Goal: Complete application form: Complete application form

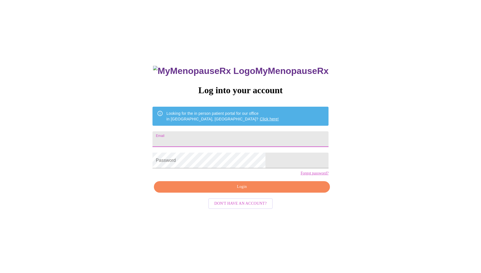
type input "[EMAIL_ADDRESS][DOMAIN_NAME]"
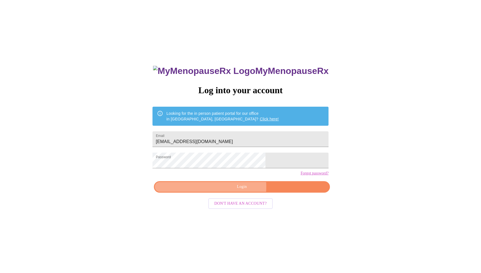
click at [226, 190] on span "Login" at bounding box center [241, 186] width 163 height 7
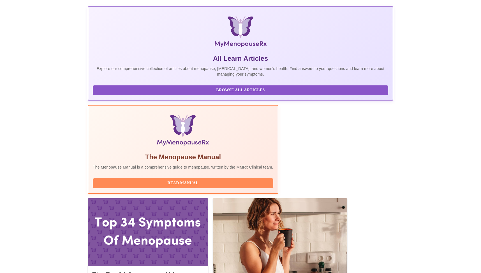
scroll to position [75, 0]
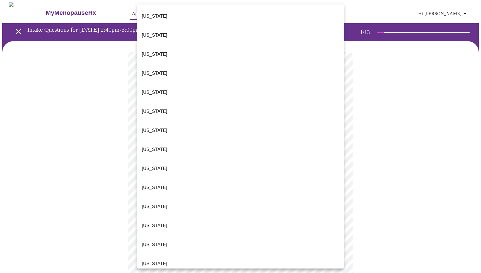
click at [207, 119] on body "MyMenopauseRx Appointments Messaging Labs Uploads Medications Community Refer a…" at bounding box center [240, 257] width 476 height 511
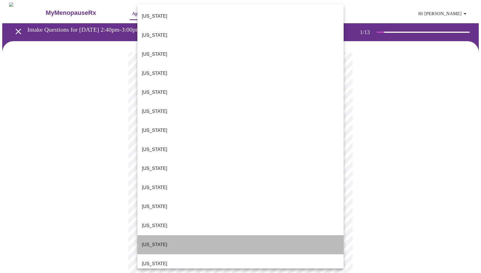
click at [147, 241] on p "[US_STATE]" at bounding box center [154, 244] width 25 height 7
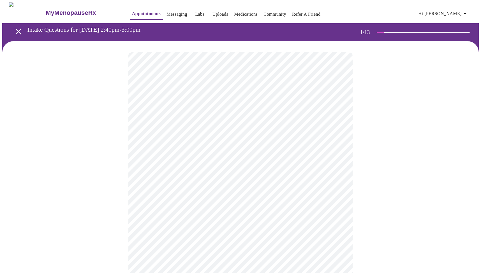
click at [171, 164] on body "MyMenopauseRx Appointments Messaging Labs Uploads Medications Community Refer a…" at bounding box center [240, 256] width 476 height 508
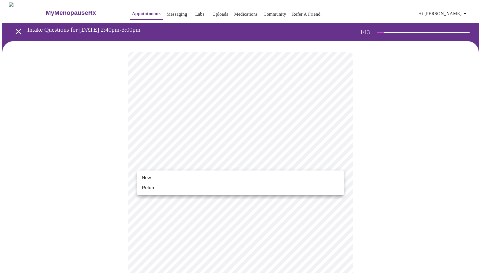
click at [156, 187] on li "Return" at bounding box center [240, 188] width 206 height 10
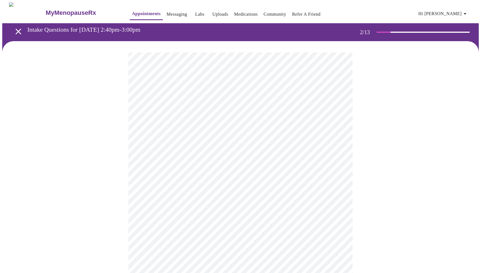
click at [312, 115] on body "MyMenopauseRx Appointments Messaging Labs Uploads Medications Community Refer a…" at bounding box center [240, 170] width 476 height 336
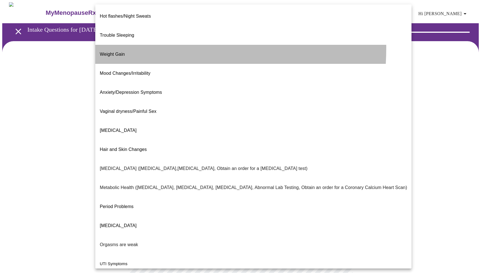
click at [115, 52] on span "Weight Gain" at bounding box center [112, 54] width 25 height 5
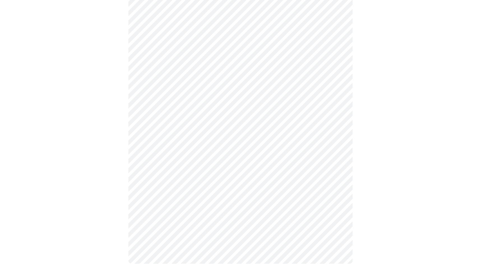
scroll to position [60, 0]
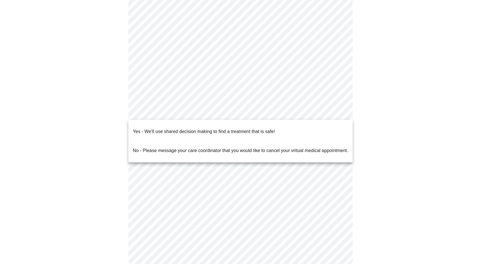
click at [187, 113] on body "MyMenopauseRx Appointments Messaging Labs Uploads Medications Community Refer a…" at bounding box center [240, 109] width 476 height 333
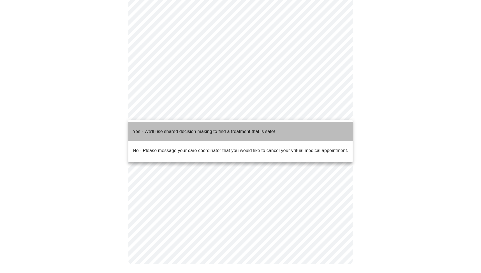
click at [183, 128] on p "Yes - We'll use shared decision making to find a treatment that is safe!" at bounding box center [204, 131] width 142 height 7
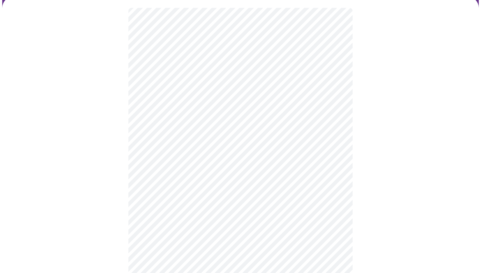
scroll to position [0, 0]
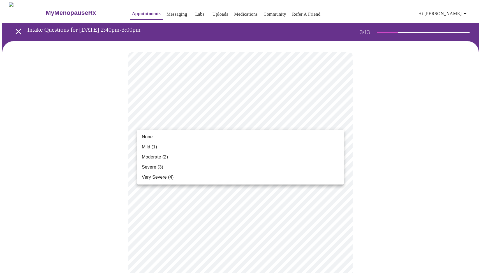
click at [157, 143] on li "Mild (1)" at bounding box center [240, 147] width 206 height 10
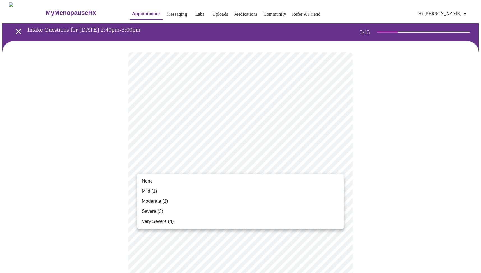
click at [152, 180] on span "None" at bounding box center [147, 181] width 11 height 7
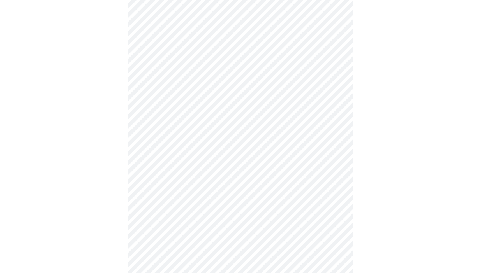
scroll to position [87, 0]
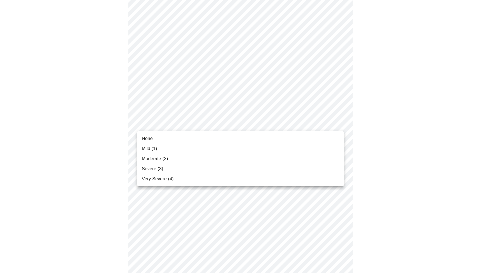
click at [149, 148] on span "Mild (1)" at bounding box center [149, 148] width 15 height 7
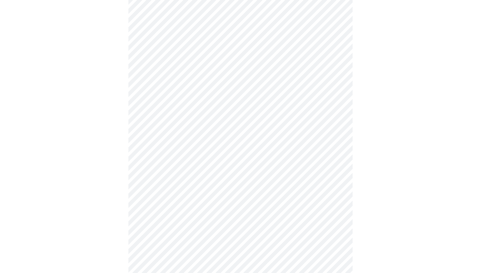
scroll to position [128, 0]
click at [170, 124] on body "MyMenopauseRx Appointments Messaging Labs Uploads Medications Community Refer a…" at bounding box center [240, 233] width 476 height 719
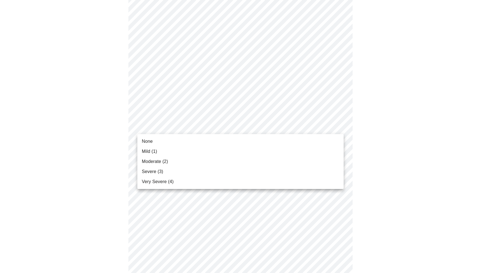
click at [152, 140] on span "None" at bounding box center [147, 141] width 11 height 7
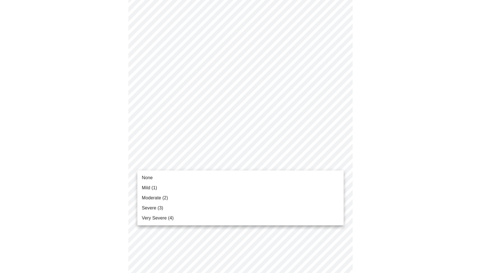
click at [158, 164] on body "MyMenopauseRx Appointments Messaging Labs Uploads Medications Community Refer a…" at bounding box center [240, 230] width 476 height 712
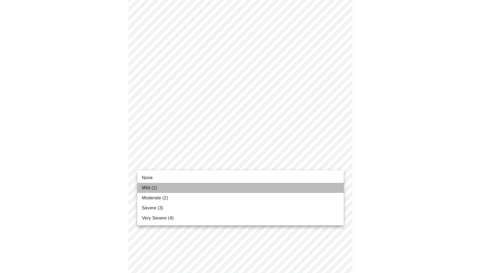
click at [152, 188] on span "Mild (1)" at bounding box center [149, 188] width 15 height 7
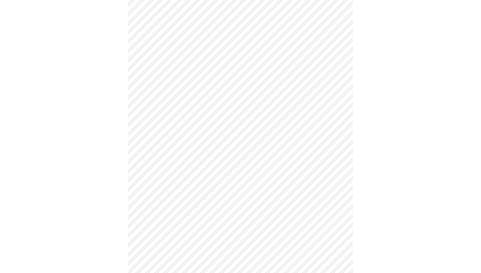
scroll to position [180, 0]
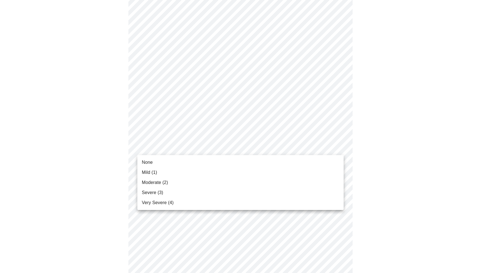
click at [158, 149] on body "MyMenopauseRx Appointments Messaging Labs Uploads Medications Community Refer a…" at bounding box center [240, 174] width 476 height 704
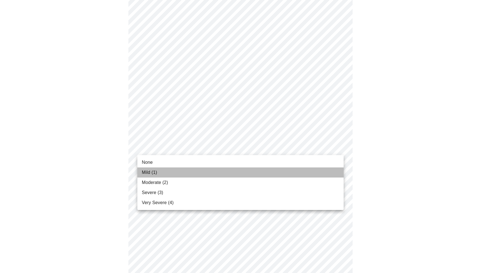
click at [151, 172] on span "Mild (1)" at bounding box center [149, 172] width 15 height 7
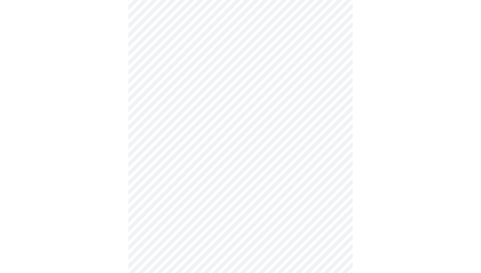
scroll to position [224, 0]
click at [165, 146] on body "MyMenopauseRx Appointments Messaging Labs Uploads Medications Community Refer a…" at bounding box center [240, 126] width 476 height 696
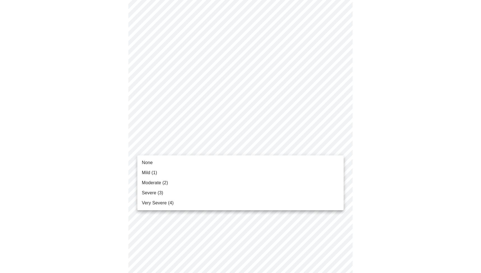
click at [153, 163] on li "None" at bounding box center [240, 163] width 206 height 10
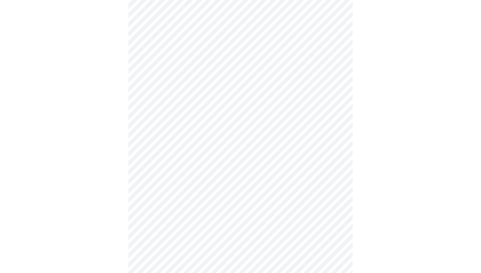
click at [160, 194] on body "MyMenopauseRx Appointments Messaging Labs Uploads Medications Community Refer a…" at bounding box center [240, 122] width 476 height 689
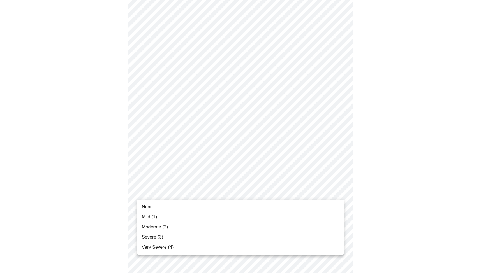
click at [146, 207] on span "None" at bounding box center [147, 207] width 11 height 7
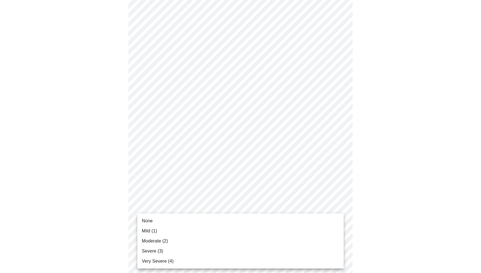
click at [162, 236] on body "MyMenopauseRx Appointments Messaging Labs Uploads Medications Community Refer a…" at bounding box center [240, 118] width 476 height 681
click at [148, 220] on span "None" at bounding box center [147, 221] width 11 height 7
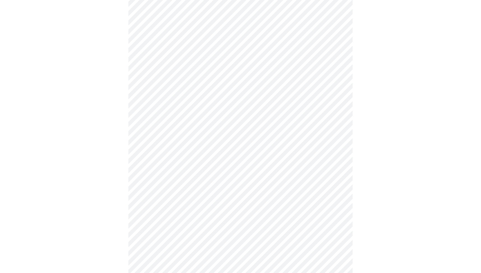
scroll to position [384, 0]
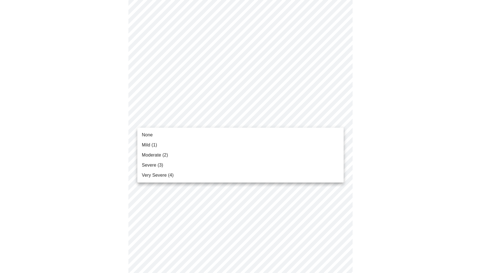
click at [156, 134] on li "None" at bounding box center [240, 135] width 206 height 10
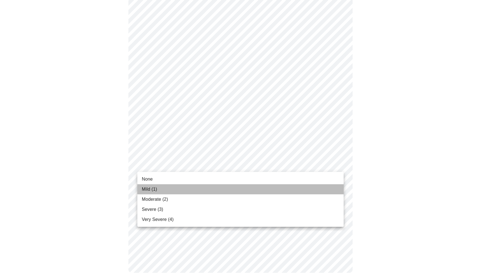
click at [156, 187] on span "Mild (1)" at bounding box center [149, 189] width 15 height 7
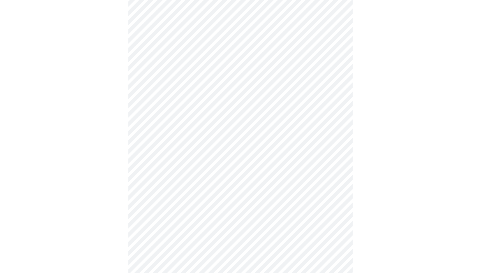
scroll to position [181, 0]
click at [259, 137] on body "MyMenopauseRx Appointments Messaging Labs Uploads Medications Community Refer a…" at bounding box center [240, 85] width 476 height 529
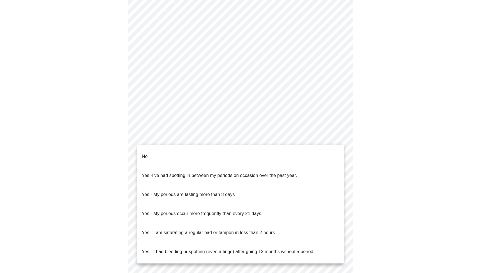
click at [145, 153] on p "No" at bounding box center [145, 156] width 6 height 7
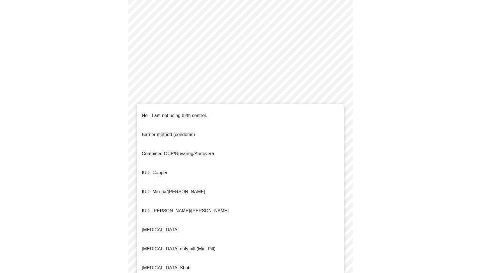
click at [158, 181] on body "MyMenopauseRx Appointments Messaging Labs Uploads Medications Community Refer a…" at bounding box center [240, 84] width 476 height 526
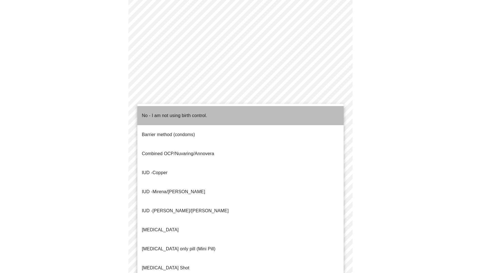
click at [152, 113] on p "No - I am not using birth control." at bounding box center [174, 115] width 65 height 7
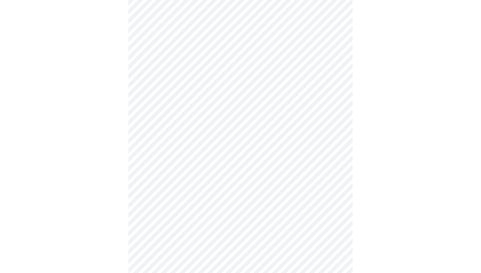
click at [163, 180] on body "MyMenopauseRx Appointments Messaging Labs Uploads Medications Community Refer a…" at bounding box center [240, 82] width 476 height 523
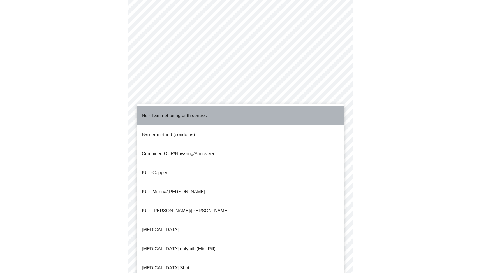
click at [152, 114] on p "No - I am not using birth control." at bounding box center [174, 115] width 65 height 7
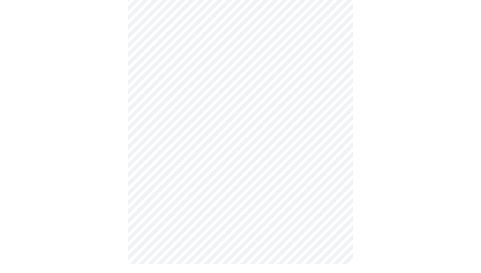
scroll to position [250, 0]
click at [170, 155] on body "MyMenopauseRx Appointments Messaging Labs Uploads Medications Community Refer a…" at bounding box center [240, 14] width 476 height 523
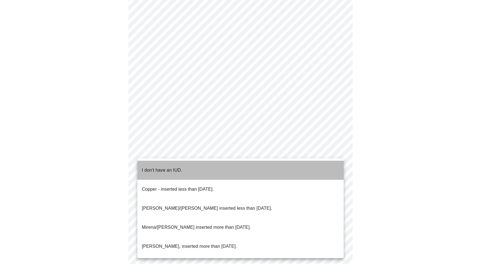
click at [156, 167] on p "I don't have an IUD." at bounding box center [162, 170] width 40 height 7
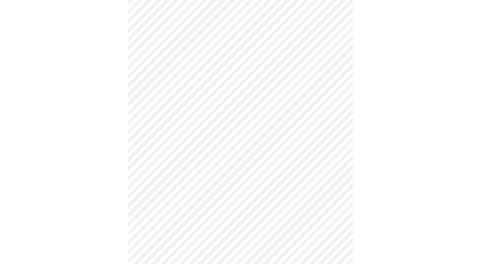
click at [166, 195] on body "MyMenopauseRx Appointments Messaging Labs Uploads Medications Community Refer a…" at bounding box center [240, 15] width 476 height 519
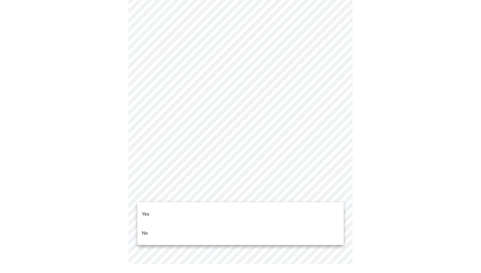
click at [150, 211] on li "Yes" at bounding box center [240, 214] width 206 height 19
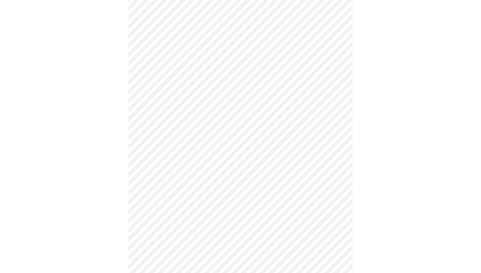
scroll to position [78, 0]
click at [300, 113] on body "MyMenopauseRx Appointments Messaging Labs Uploads Medications Community Refer a…" at bounding box center [240, 131] width 476 height 414
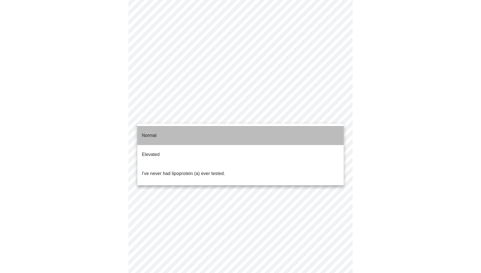
click at [152, 132] on p "Normal" at bounding box center [149, 135] width 15 height 7
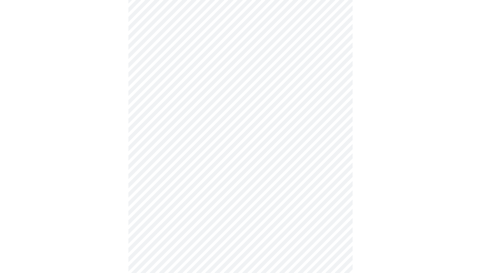
scroll to position [1467, 0]
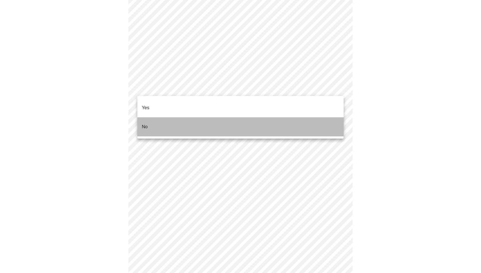
click at [142, 123] on p "No" at bounding box center [145, 126] width 6 height 7
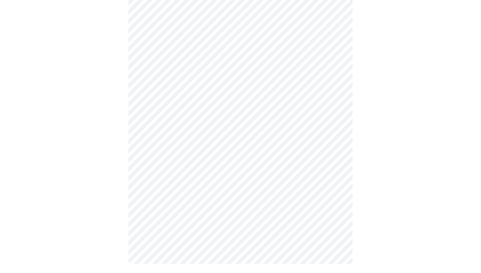
scroll to position [209, 0]
